Goal: Navigation & Orientation: Understand site structure

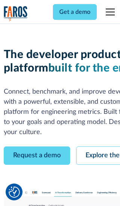
scroll to position [43, 0]
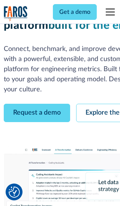
click at [37, 104] on link "Request a demo" at bounding box center [37, 113] width 66 height 18
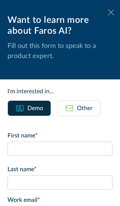
click at [111, 12] on icon at bounding box center [111, 12] width 6 height 6
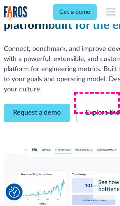
click at [98, 104] on link "Explore the platform" at bounding box center [116, 113] width 80 height 18
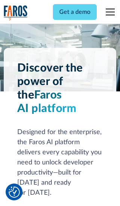
scroll to position [5622, 0]
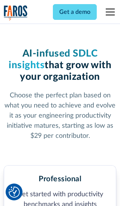
scroll to position [1160, 0]
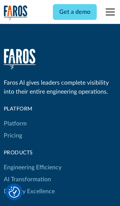
click at [15, 118] on link "Platform" at bounding box center [15, 124] width 23 height 12
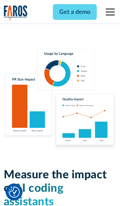
scroll to position [4627, 0]
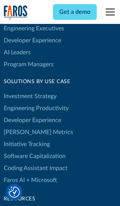
click at [22, 126] on link "[PERSON_NAME] Metrics" at bounding box center [38, 132] width 69 height 12
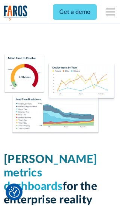
scroll to position [3277, 0]
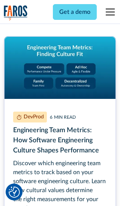
scroll to position [3391, 0]
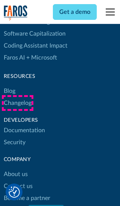
click at [17, 103] on link "Changelog" at bounding box center [18, 103] width 28 height 12
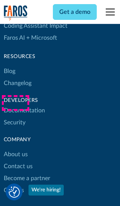
scroll to position [9040, 0]
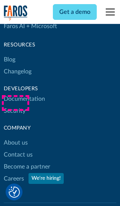
click at [15, 137] on link "About us" at bounding box center [16, 143] width 24 height 12
